Goal: Task Accomplishment & Management: Use online tool/utility

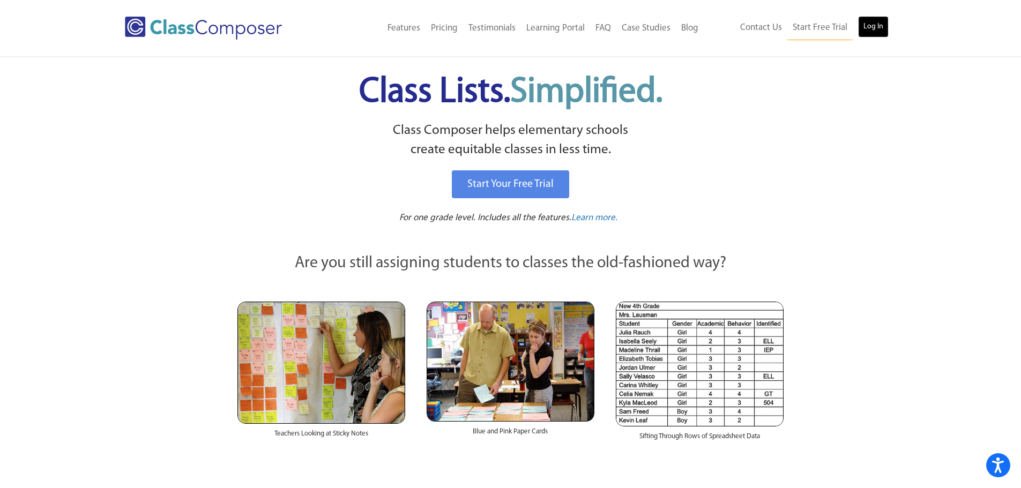
click at [872, 19] on link "Log In" at bounding box center [873, 26] width 31 height 21
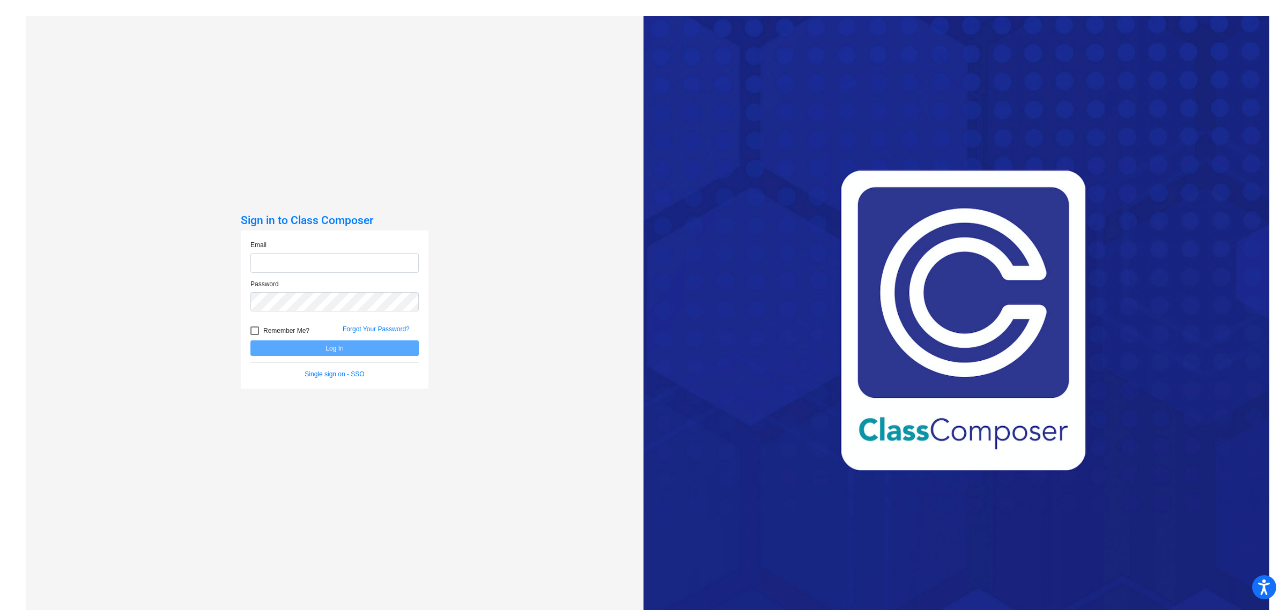
type input "kflanery@hart.k12.mi.us"
click at [317, 349] on button "Log In" at bounding box center [334, 348] width 168 height 16
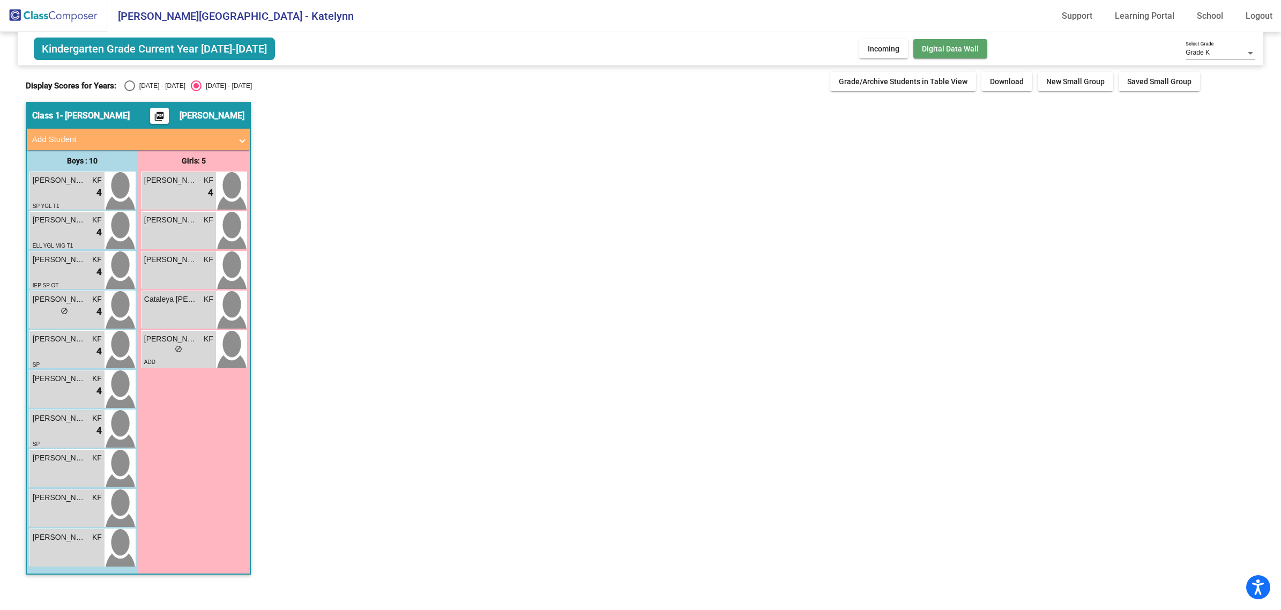
click at [950, 46] on span "Digital Data Wall" at bounding box center [950, 49] width 57 height 9
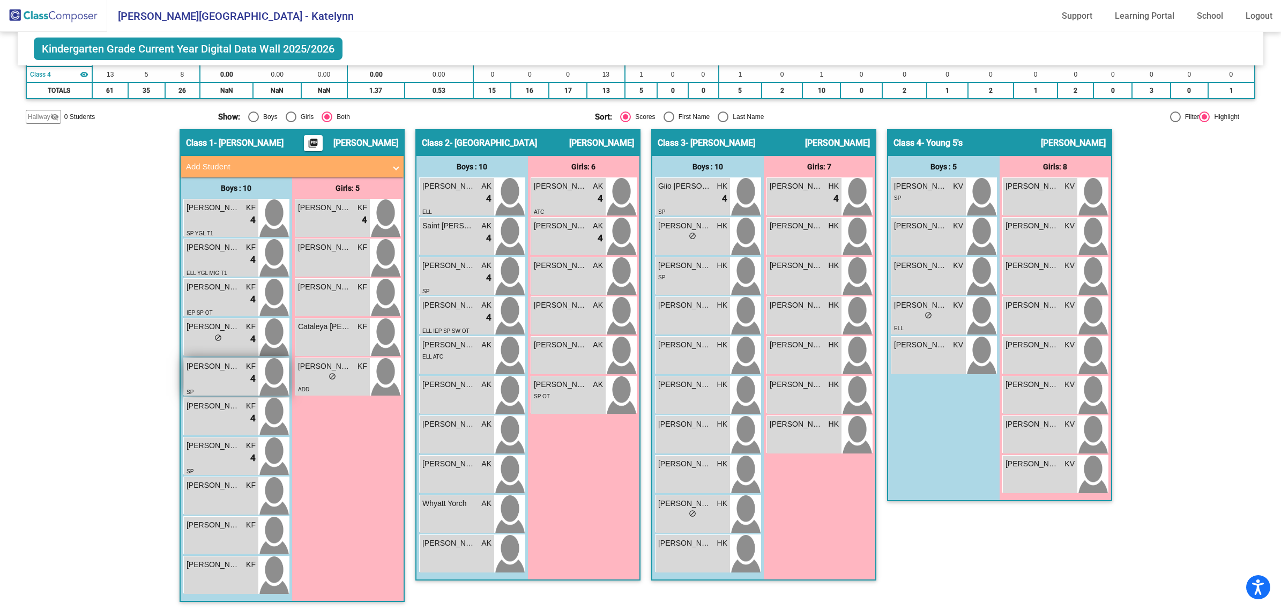
scroll to position [1, 0]
